Goal: Transaction & Acquisition: Purchase product/service

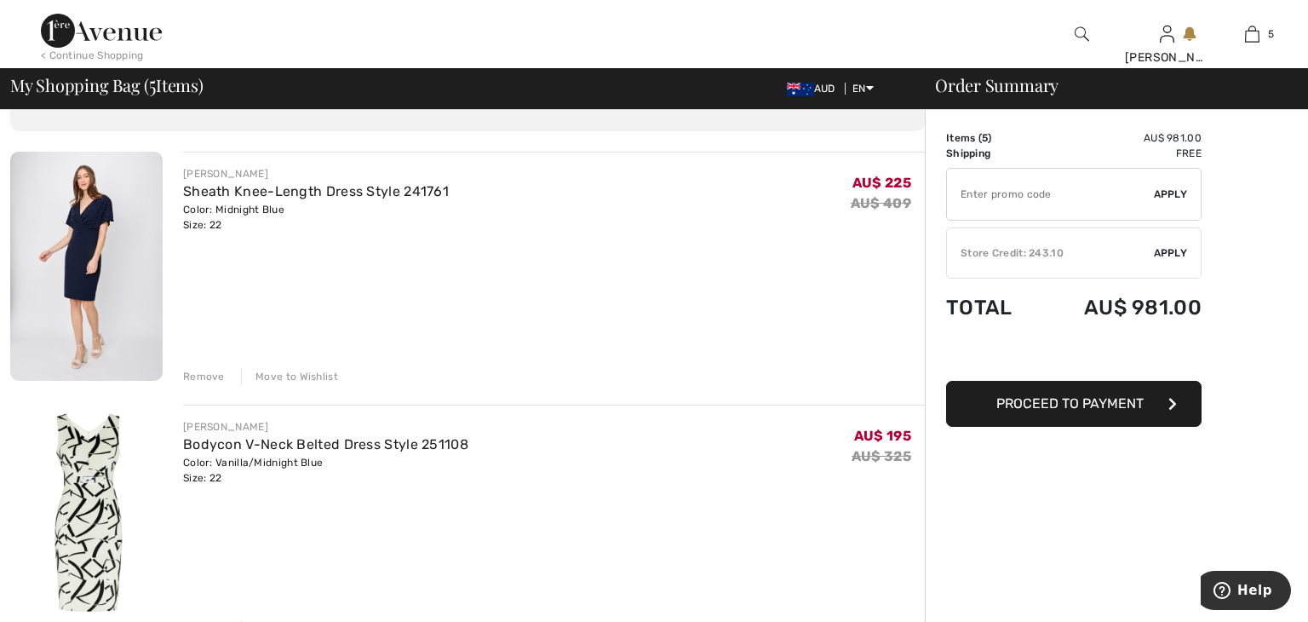
scroll to position [94, 0]
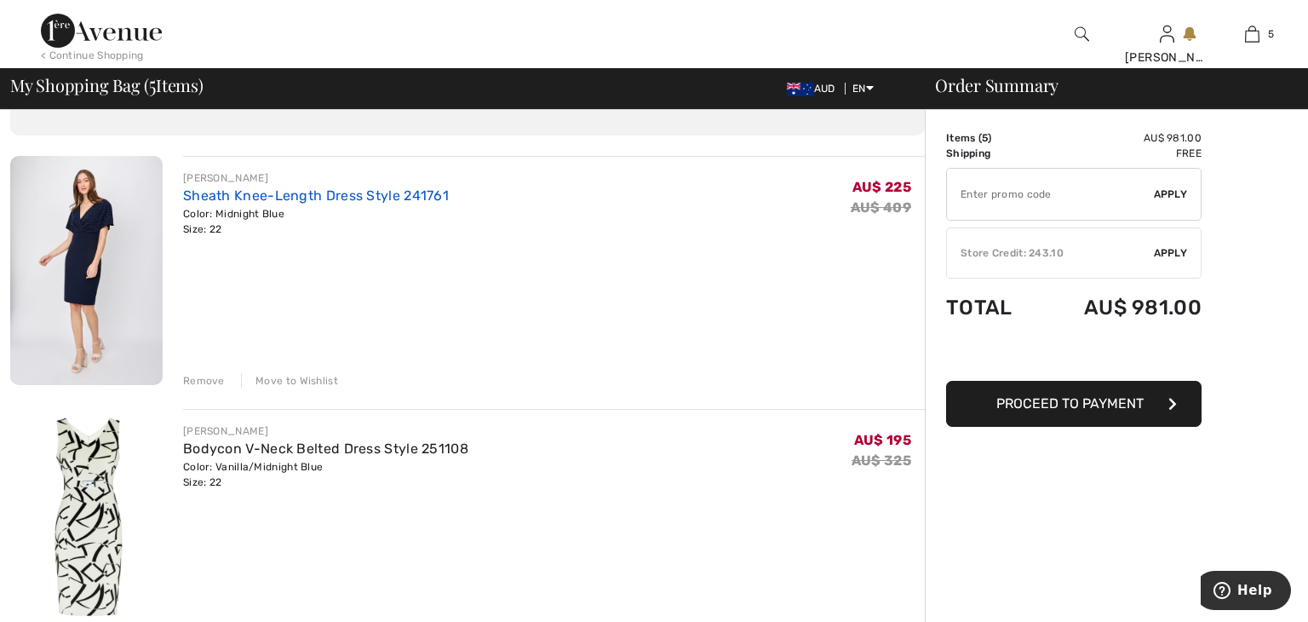
click at [400, 201] on link "Sheath Knee-Length Dress Style 241761" at bounding box center [316, 195] width 266 height 16
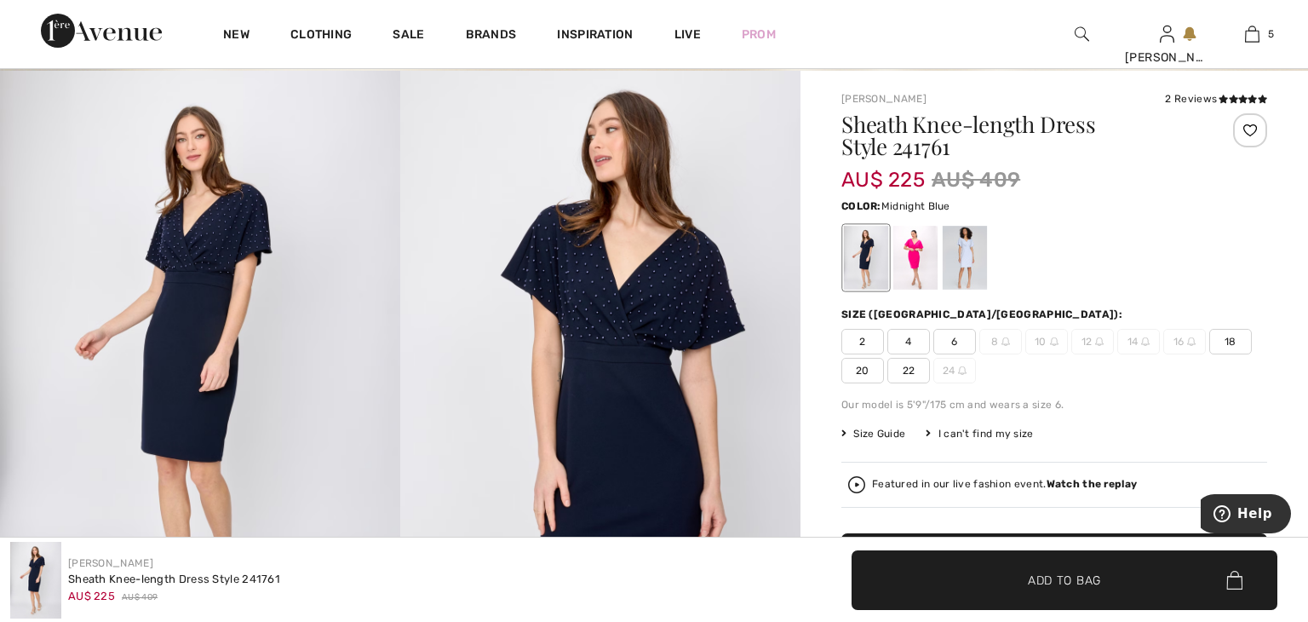
click at [858, 376] on span "20" at bounding box center [862, 371] width 43 height 26
click at [915, 569] on span "✔ Added to Bag Add to Bag" at bounding box center [1065, 580] width 426 height 60
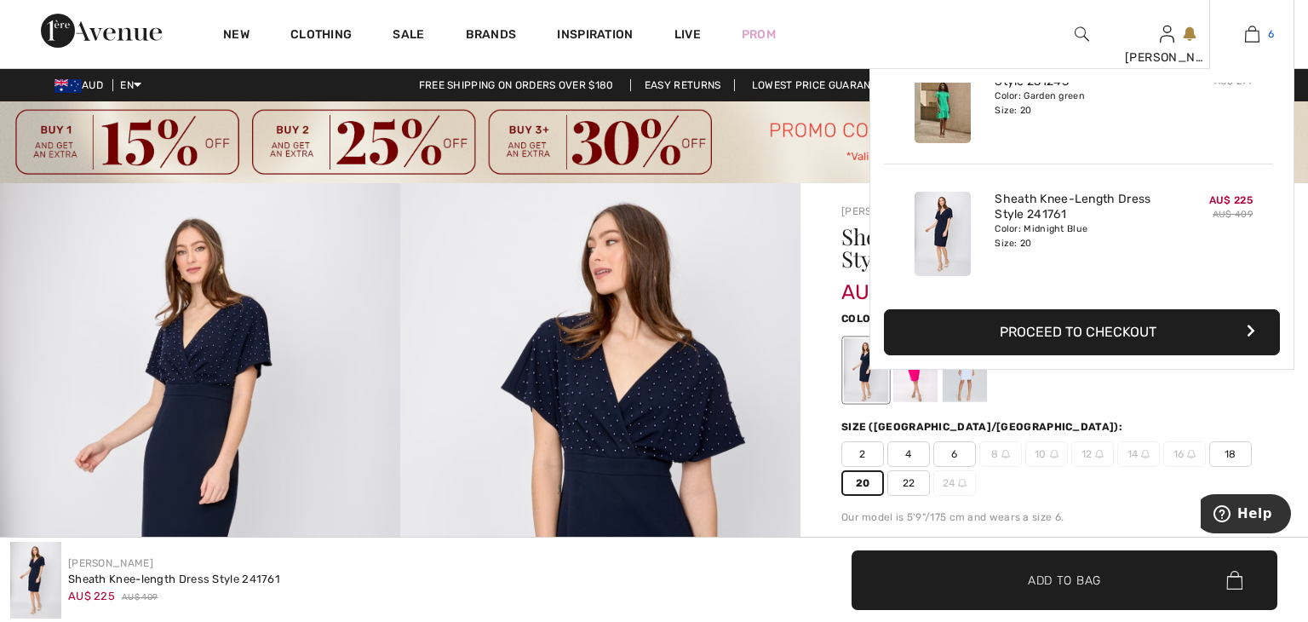
click at [1248, 33] on img at bounding box center [1252, 34] width 14 height 20
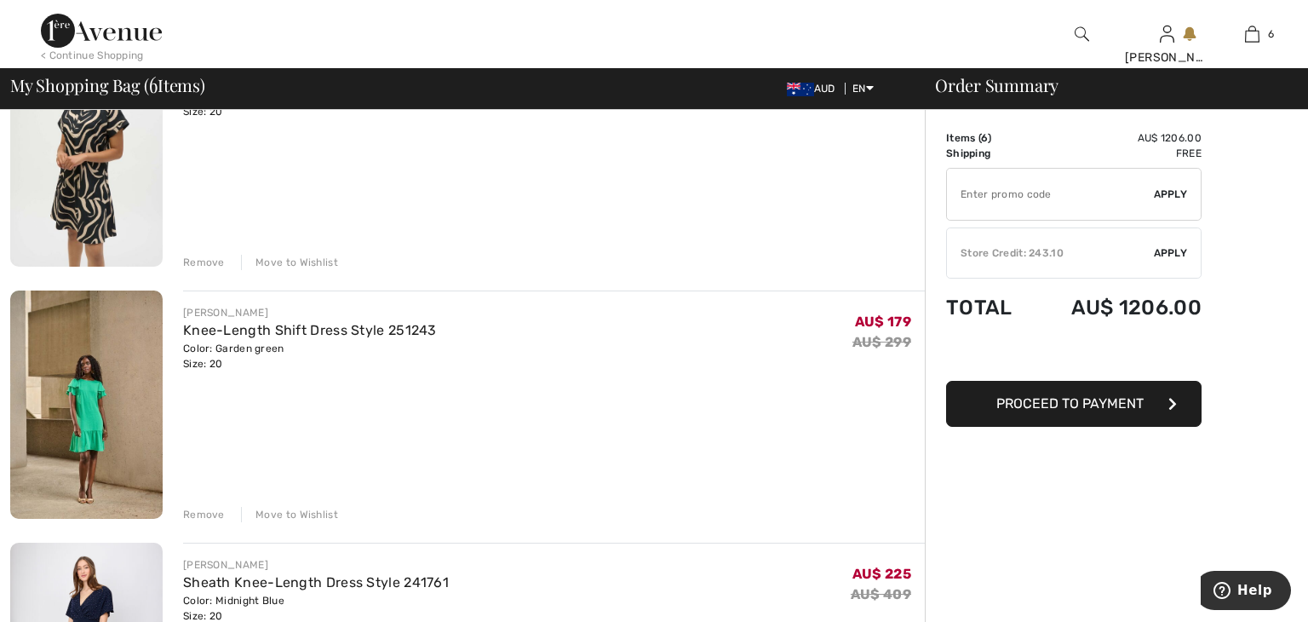
scroll to position [971, 0]
click at [204, 507] on div "Remove" at bounding box center [204, 512] width 42 height 15
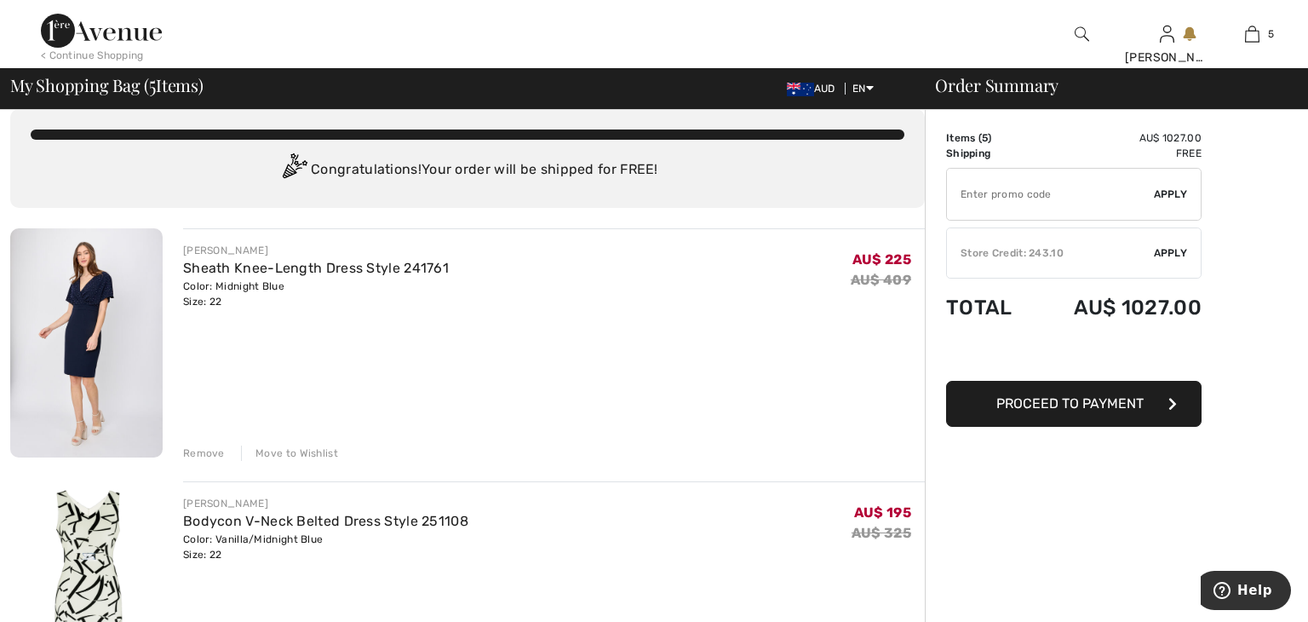
scroll to position [20, 0]
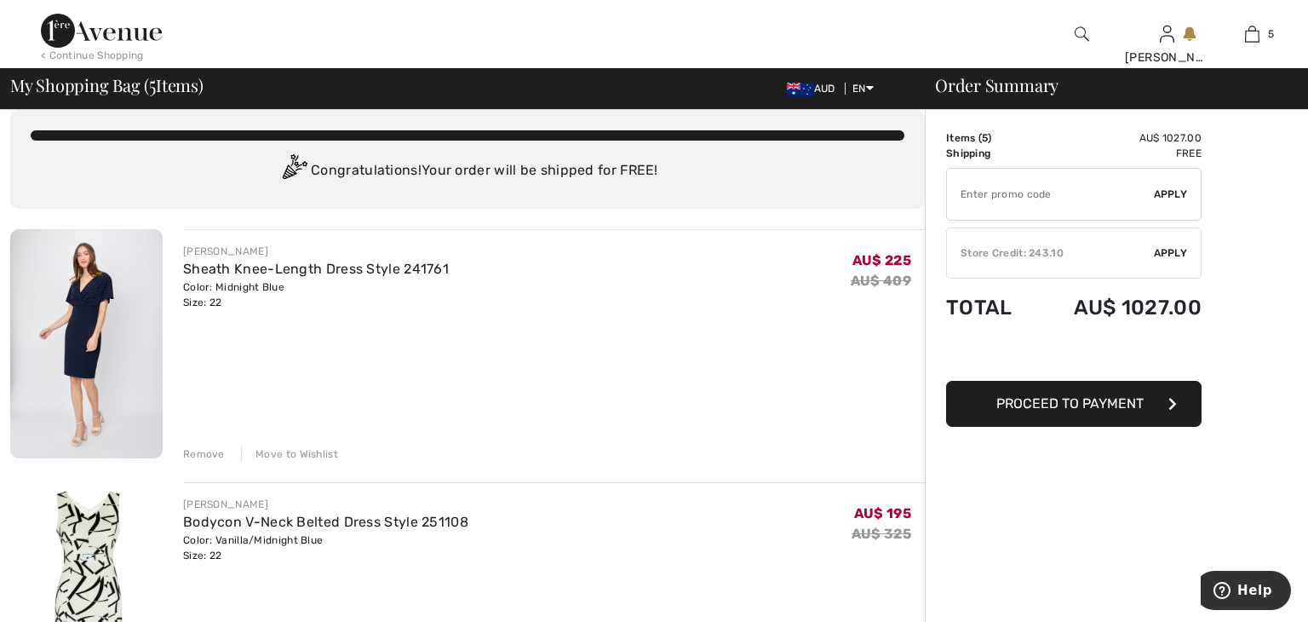
click at [211, 450] on div "Remove" at bounding box center [204, 453] width 42 height 15
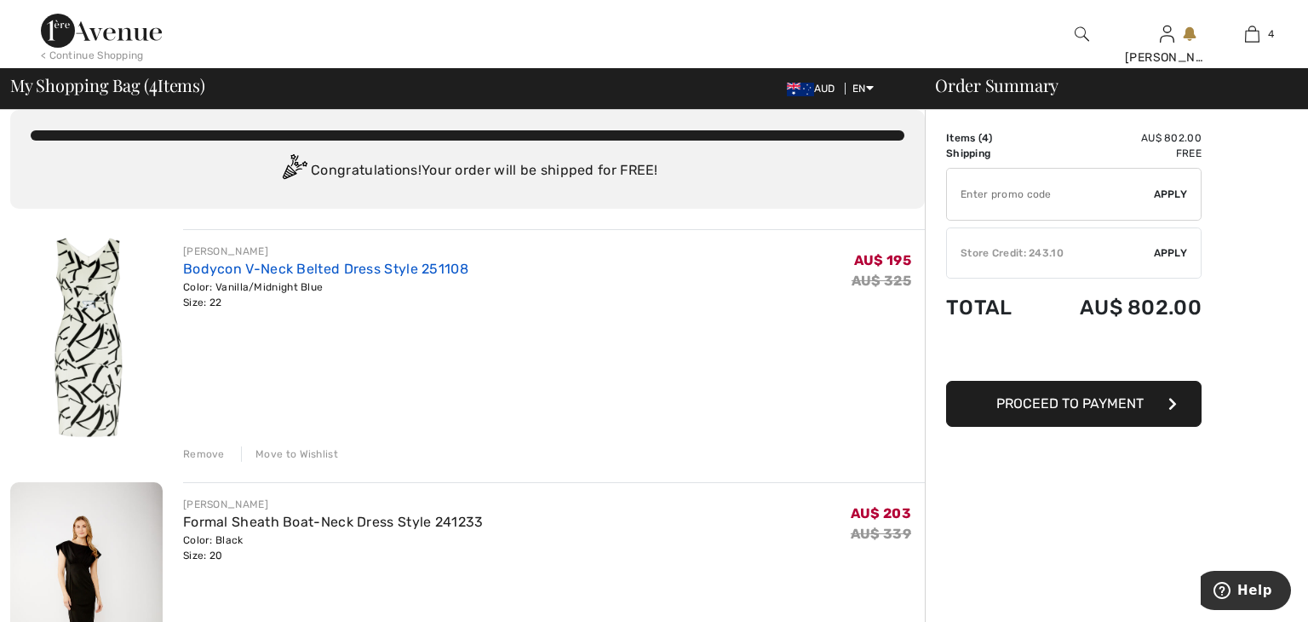
click at [297, 274] on link "Bodycon V-Neck Belted Dress Style 251108" at bounding box center [325, 269] width 285 height 16
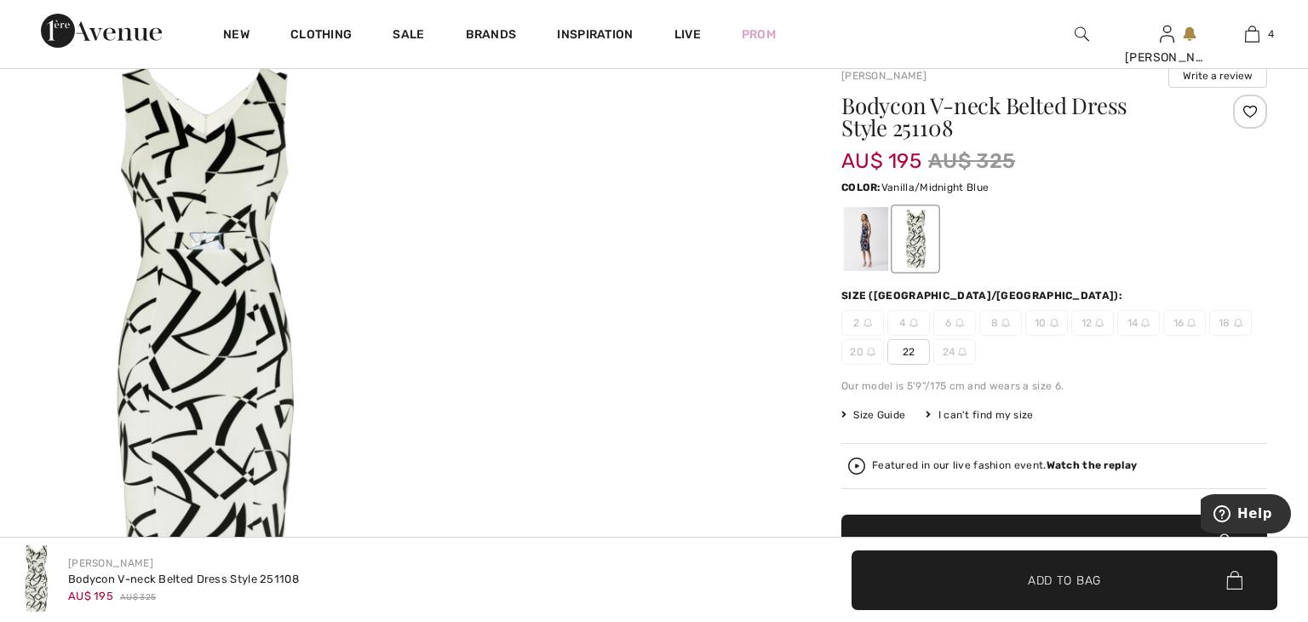
scroll to position [141, 0]
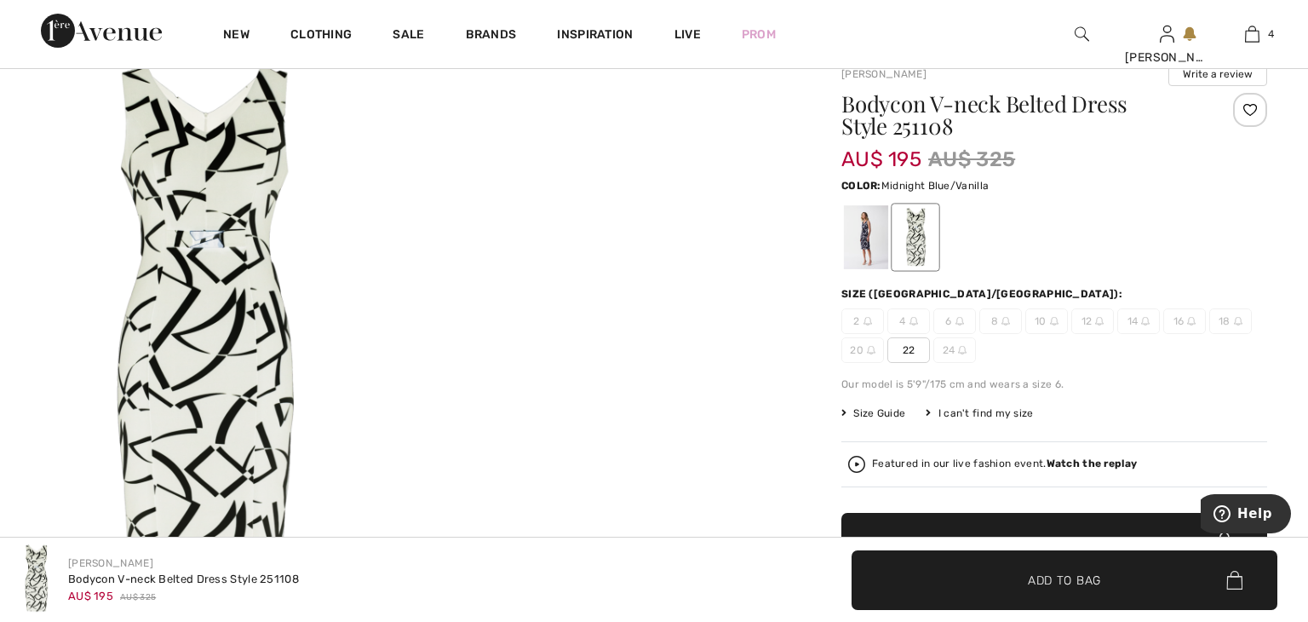
click at [863, 256] on div at bounding box center [866, 237] width 44 height 64
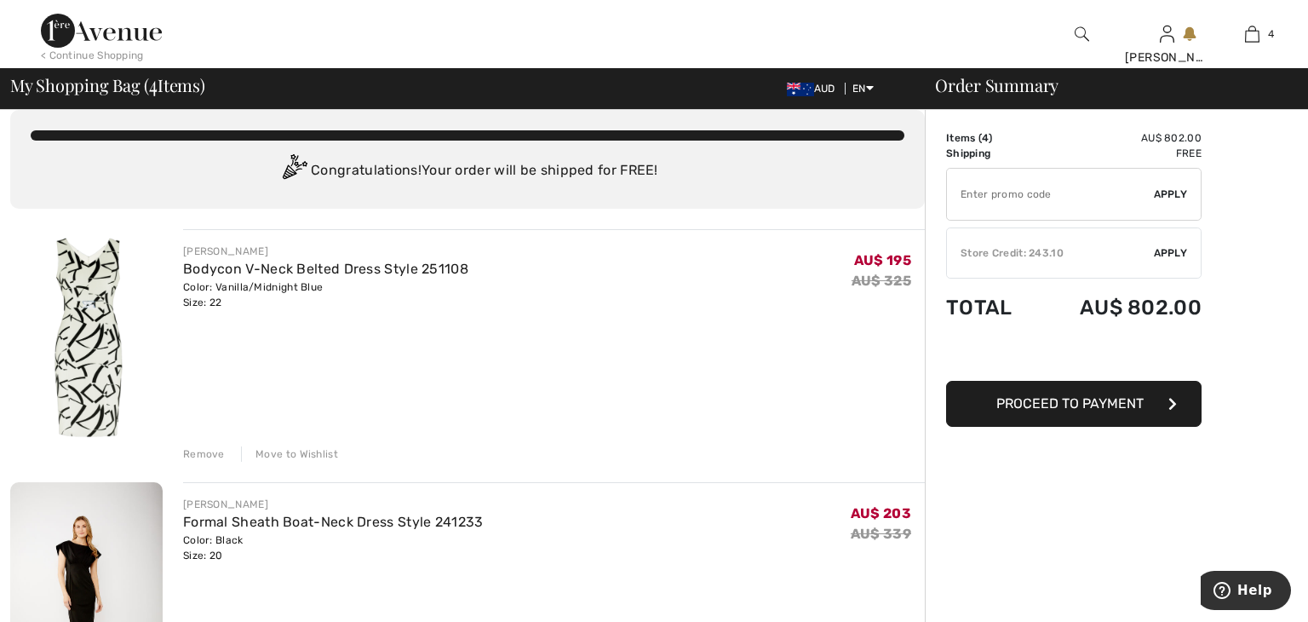
click at [202, 450] on div "Remove" at bounding box center [204, 453] width 42 height 15
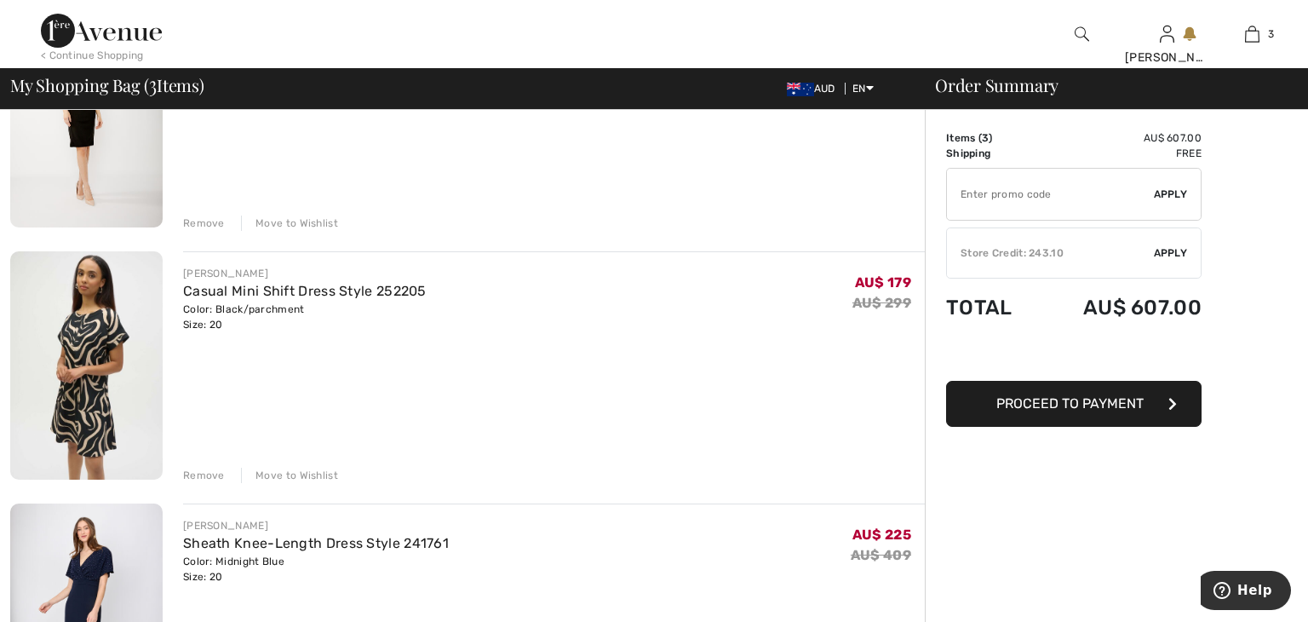
scroll to position [249, 0]
click at [203, 478] on div "Remove" at bounding box center [204, 477] width 42 height 15
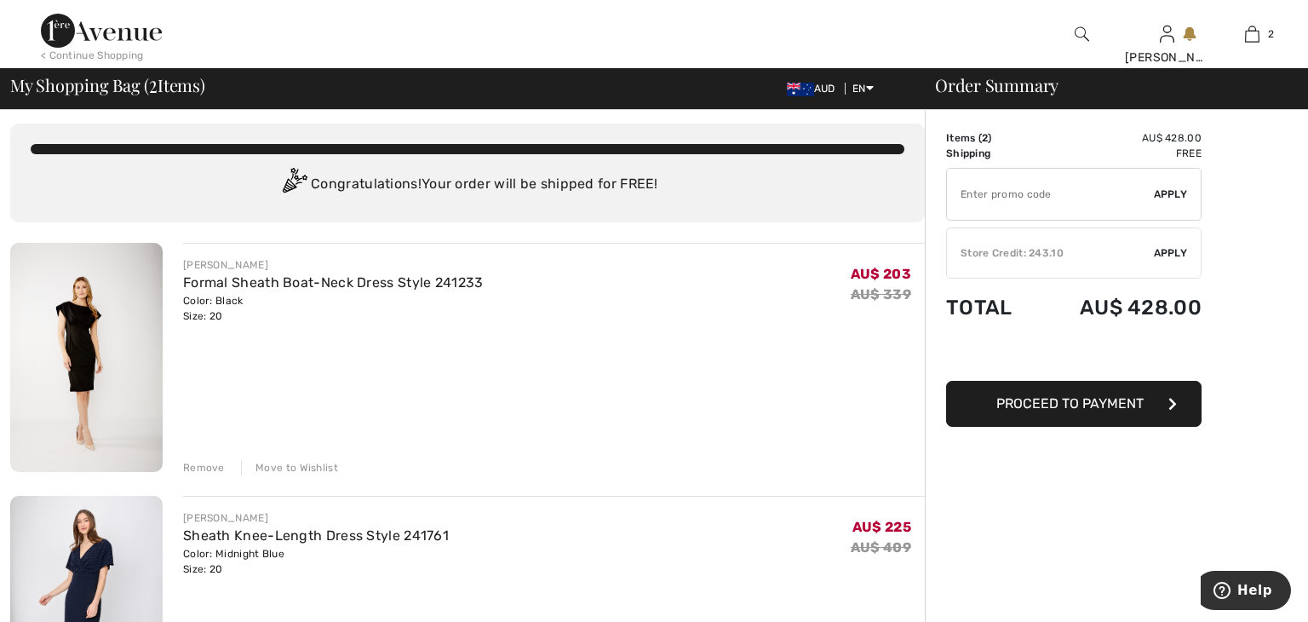
scroll to position [0, 0]
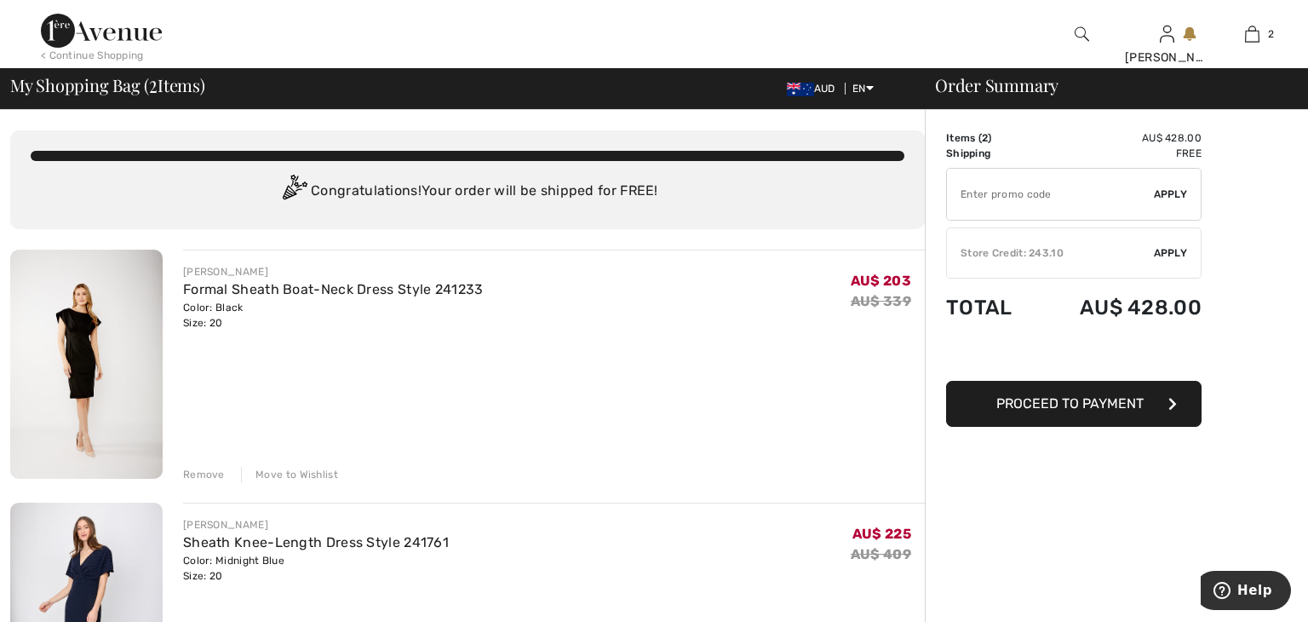
click at [966, 204] on input "TEXT" at bounding box center [1050, 194] width 207 height 51
type input "SALEAVENUE"
click at [1176, 195] on span "Apply" at bounding box center [1171, 193] width 34 height 15
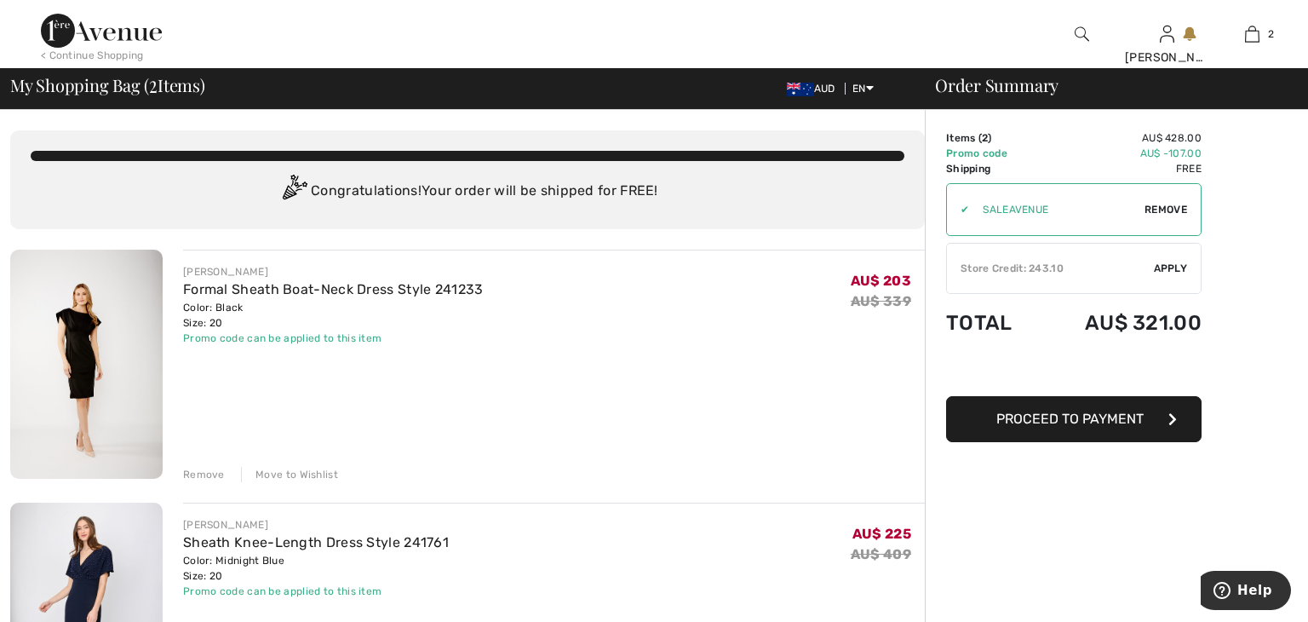
click at [1170, 270] on span "Apply" at bounding box center [1171, 268] width 34 height 15
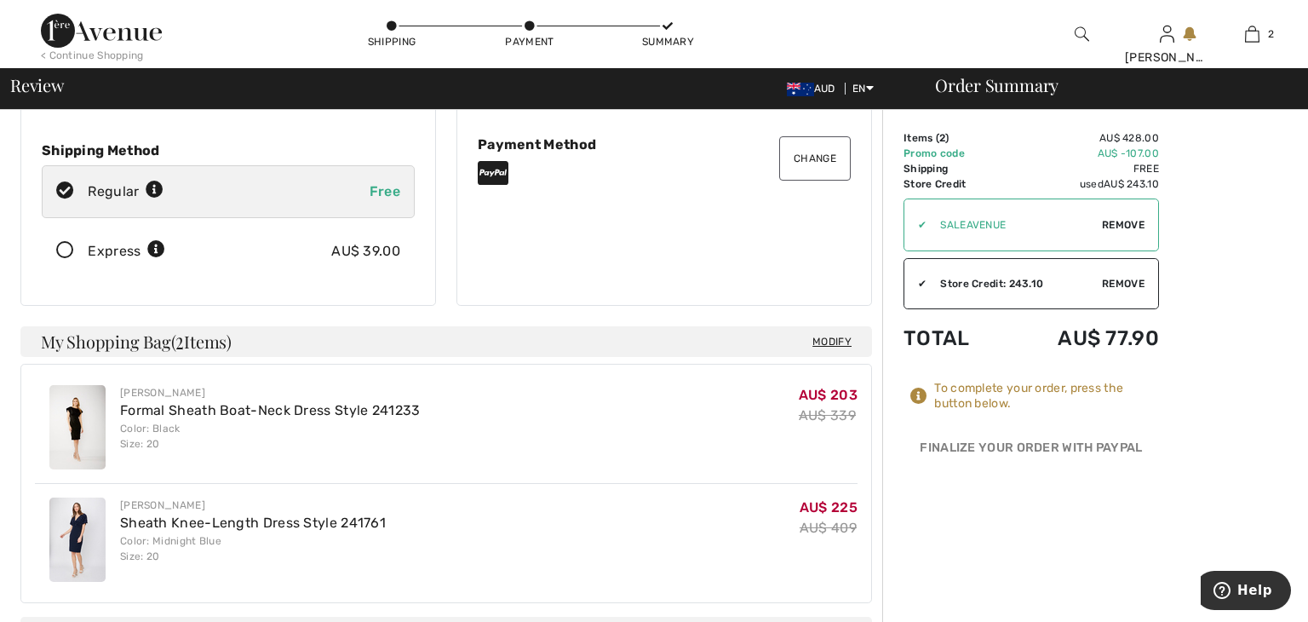
scroll to position [238, 0]
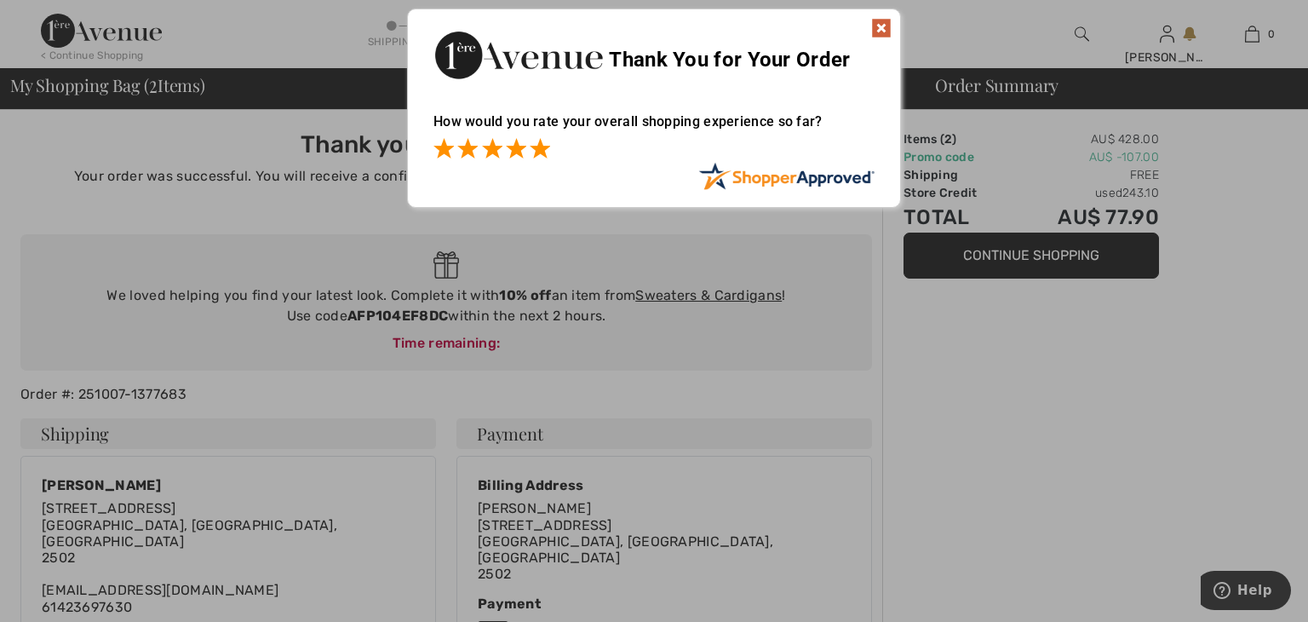
click at [542, 151] on span at bounding box center [540, 148] width 20 height 20
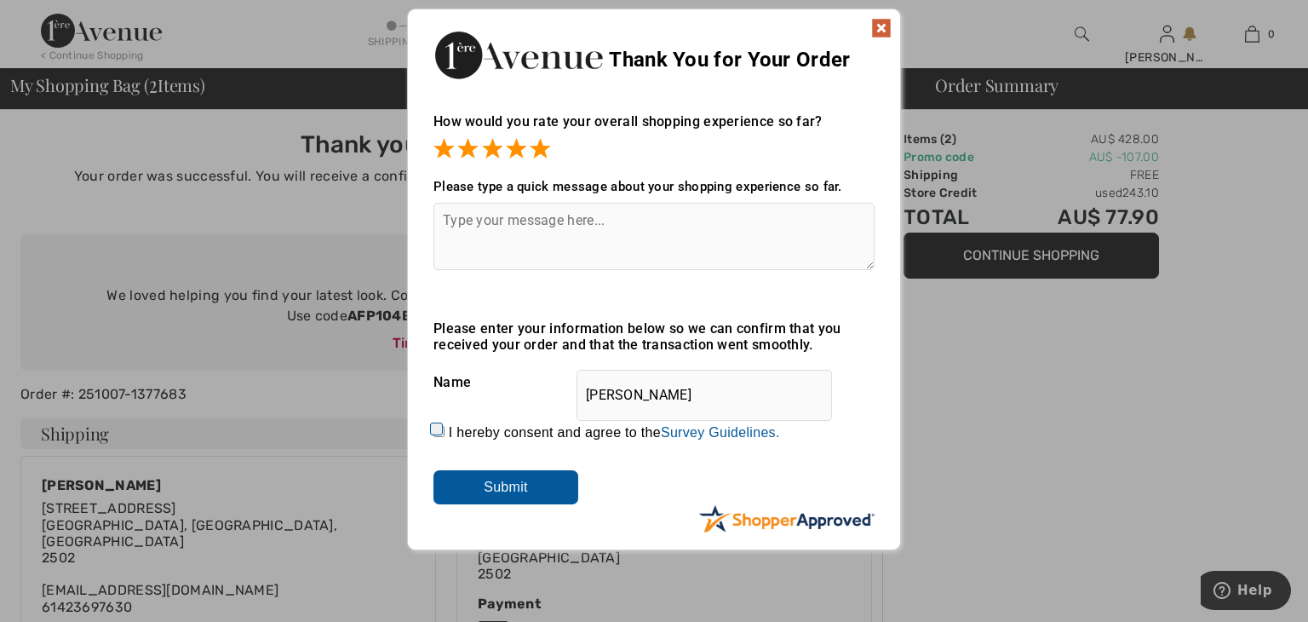
click at [491, 221] on textarea at bounding box center [653, 236] width 441 height 67
type textarea "E"
click at [488, 224] on textarea at bounding box center [653, 236] width 441 height 67
type textarea "Lovely styles makes it easy to shop with"
click at [438, 432] on input "I hereby consent and agree to the By submitting a review, you grant permission …" at bounding box center [438, 431] width 11 height 11
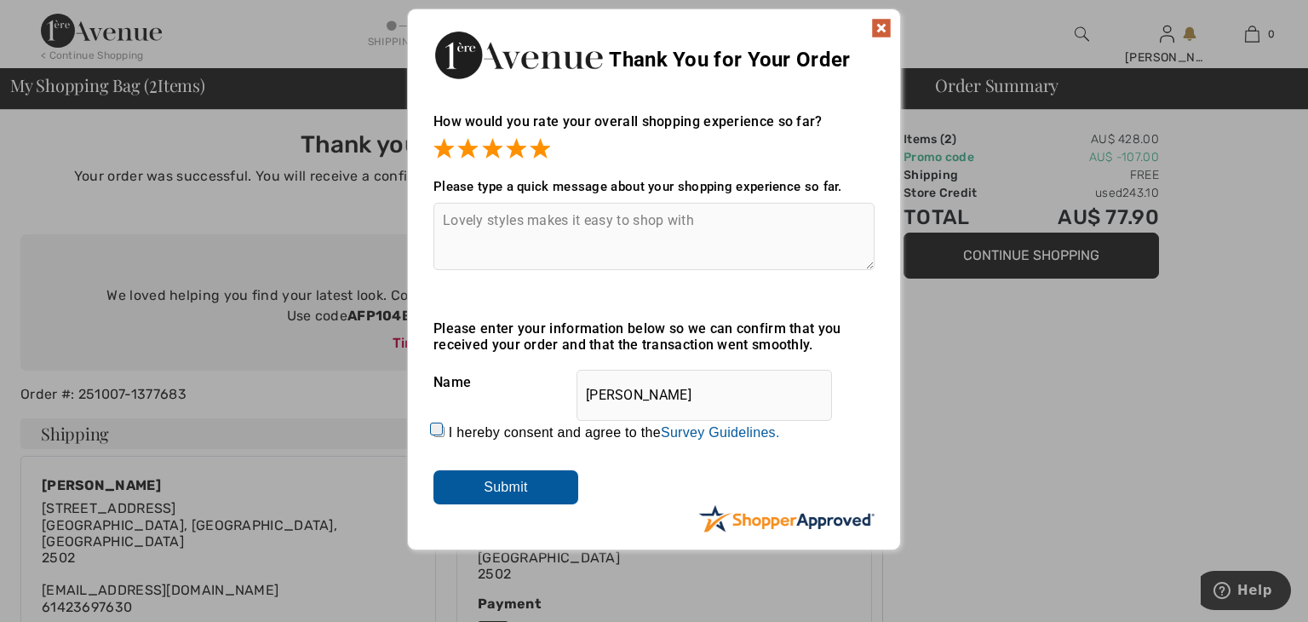
checkbox input "true"
click at [477, 481] on input "Submit" at bounding box center [505, 487] width 145 height 34
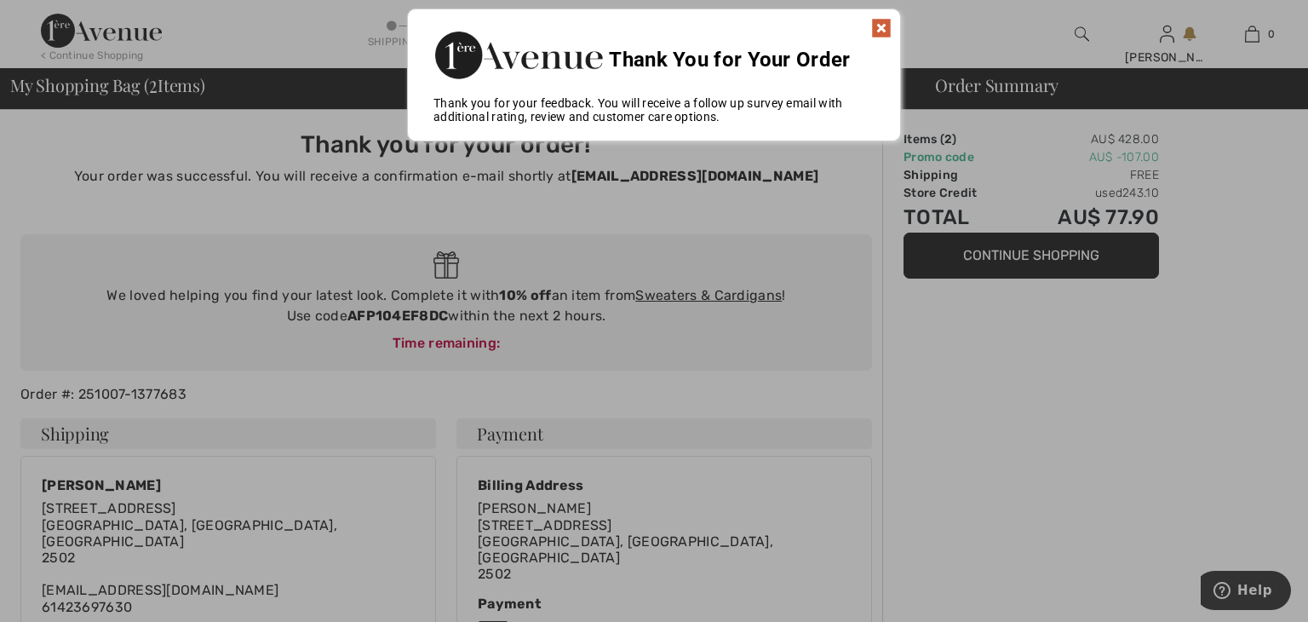
click at [882, 32] on img at bounding box center [881, 28] width 20 height 20
